Goal: Transaction & Acquisition: Book appointment/travel/reservation

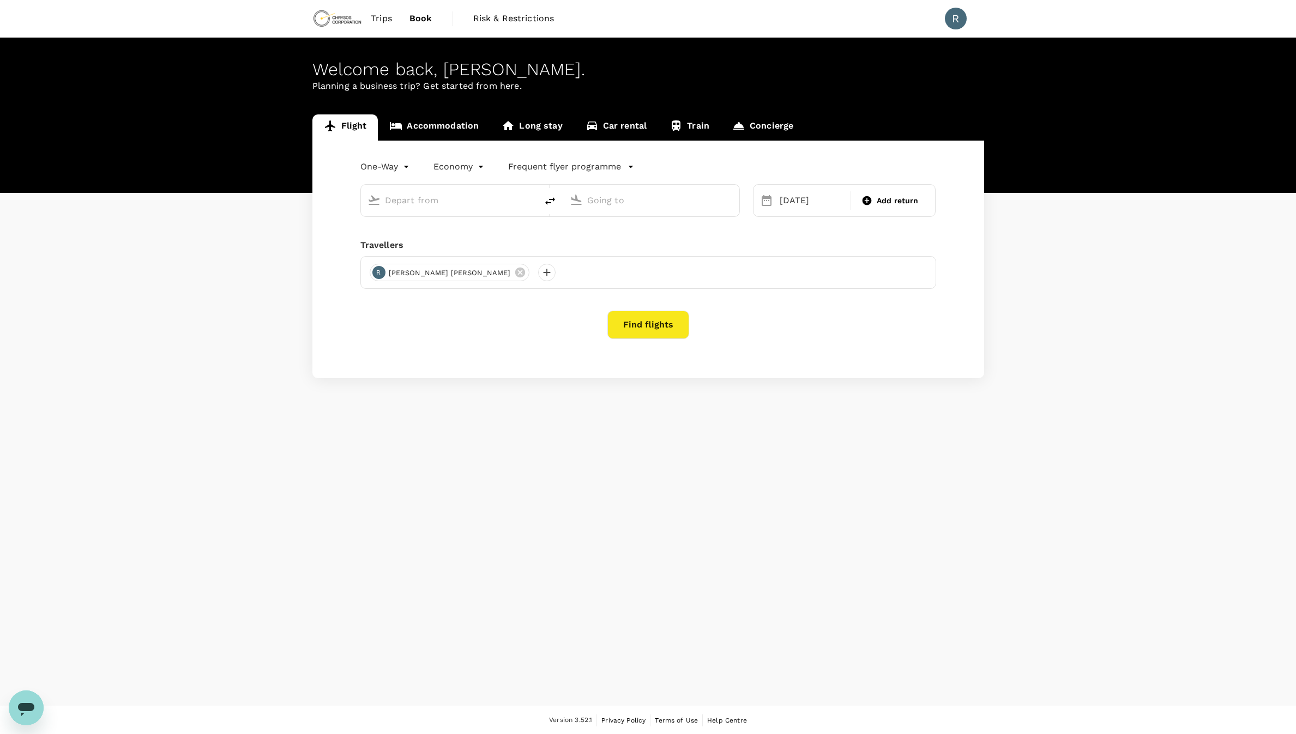
type input "Toronto [PERSON_NAME] Intl (YYZ)"
type input "[GEOGRAPHIC_DATA] ([GEOGRAPHIC_DATA])"
type input "Toronto [PERSON_NAME] Intl (YYZ)"
type input "[GEOGRAPHIC_DATA] ([GEOGRAPHIC_DATA])"
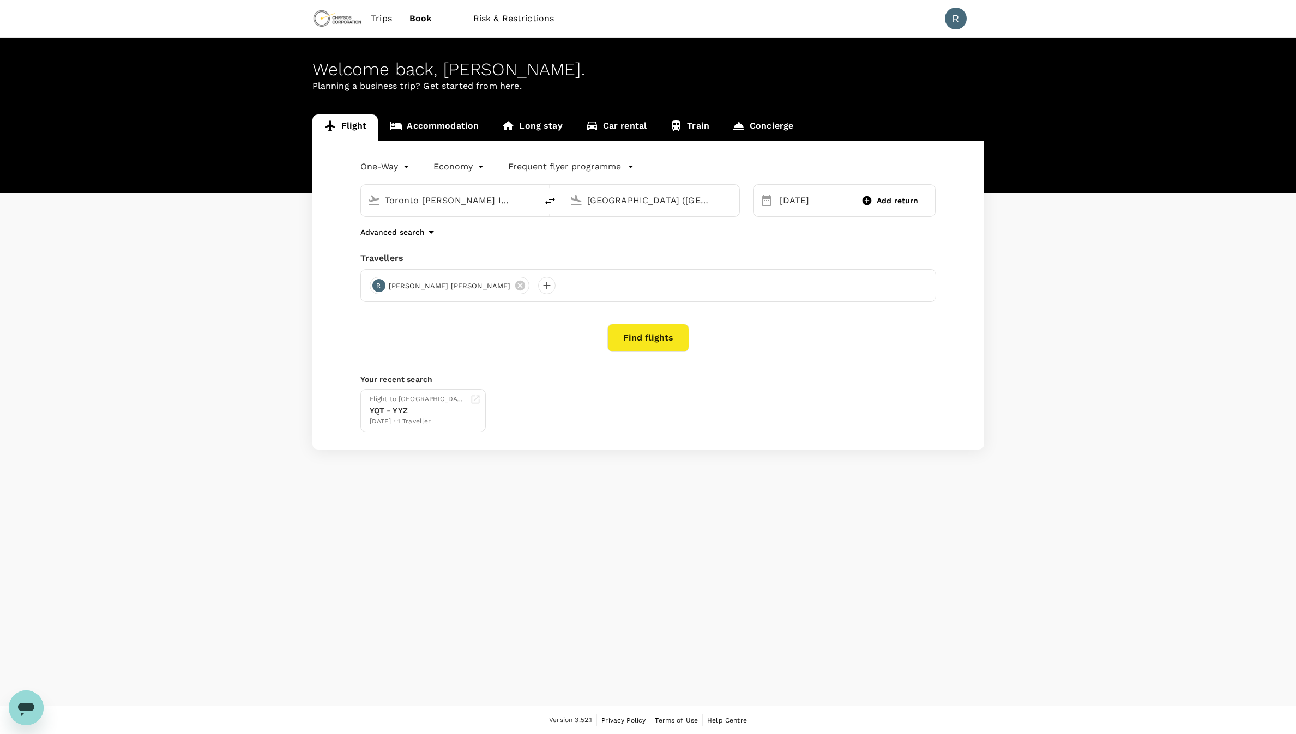
click at [661, 339] on button "Find flights" at bounding box center [648, 338] width 82 height 28
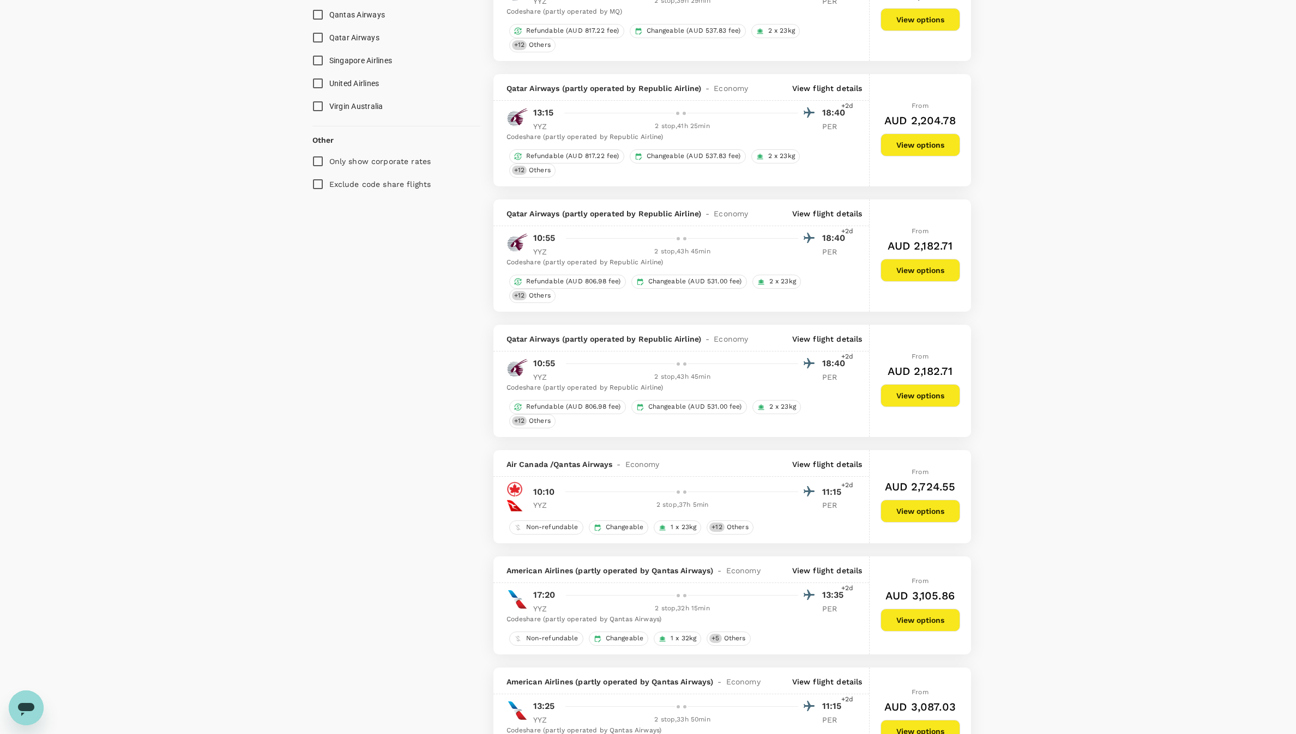
type input "4065"
